Goal: Task Accomplishment & Management: Manage account settings

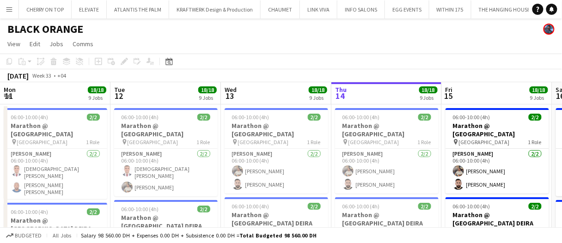
scroll to position [0, 436]
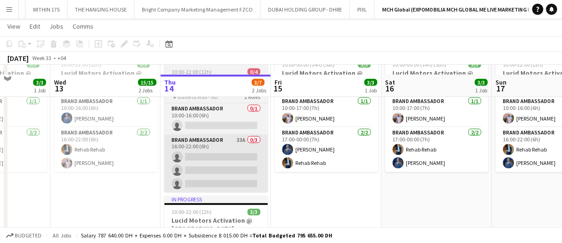
scroll to position [324, 0]
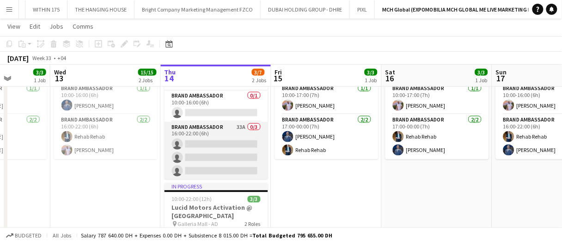
click at [233, 141] on app-card-role "Brand Ambassador 33A 0/3 16:00-22:00 (6h) single-neutral-actions single-neutral…" at bounding box center [217, 151] width 104 height 58
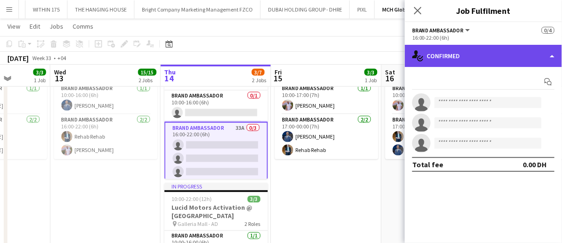
click at [485, 47] on div "single-neutral-actions-check-2 Confirmed" at bounding box center [483, 56] width 157 height 22
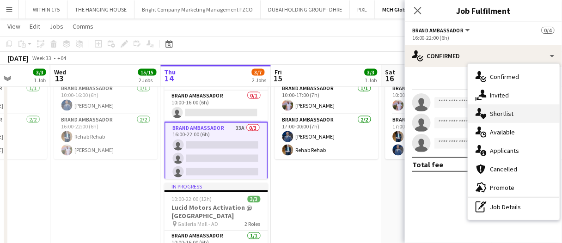
click at [506, 113] on div "single-neutral-actions-heart Shortlist" at bounding box center [515, 114] width 92 height 19
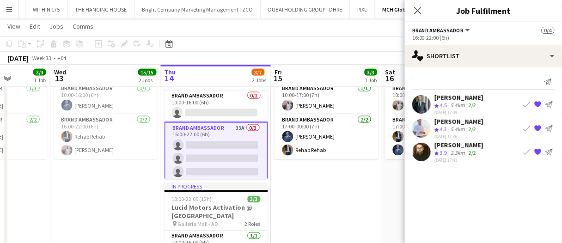
drag, startPoint x: 469, startPoint y: 100, endPoint x: 358, endPoint y: 74, distance: 113.0
click at [469, 100] on div "Abdullah Al Nouri" at bounding box center [459, 97] width 49 height 8
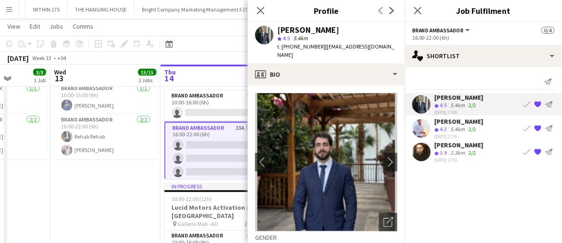
drag, startPoint x: 291, startPoint y: 56, endPoint x: 321, endPoint y: 49, distance: 31.5
click at [321, 49] on div "t. +971504728766 | abdullah_khaldoun95@hotmail.com" at bounding box center [338, 51] width 120 height 17
copy span "abdullah_khaldoun95@hotmail.com"
drag, startPoint x: 263, startPoint y: 12, endPoint x: 311, endPoint y: 43, distance: 57.0
click at [263, 12] on icon at bounding box center [260, 10] width 7 height 7
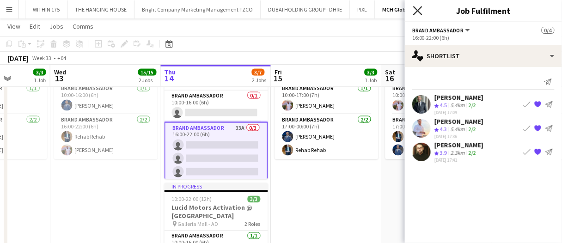
click at [420, 9] on icon "Close pop-in" at bounding box center [418, 10] width 9 height 9
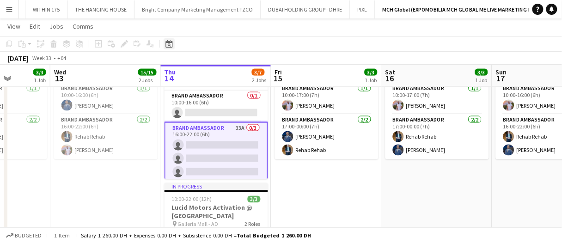
click at [173, 45] on div "Date picker" at bounding box center [169, 43] width 11 height 11
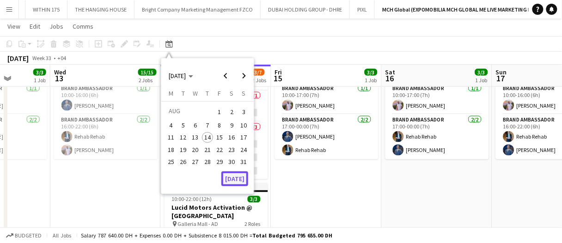
click at [243, 176] on button "[DATE]" at bounding box center [235, 179] width 27 height 15
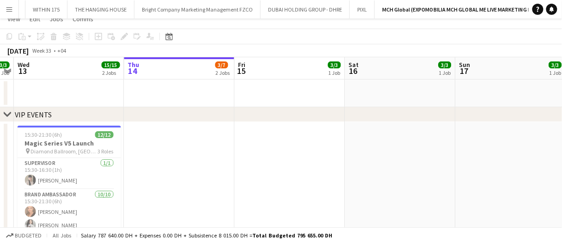
scroll to position [0, 0]
